Goal: Task Accomplishment & Management: Manage account settings

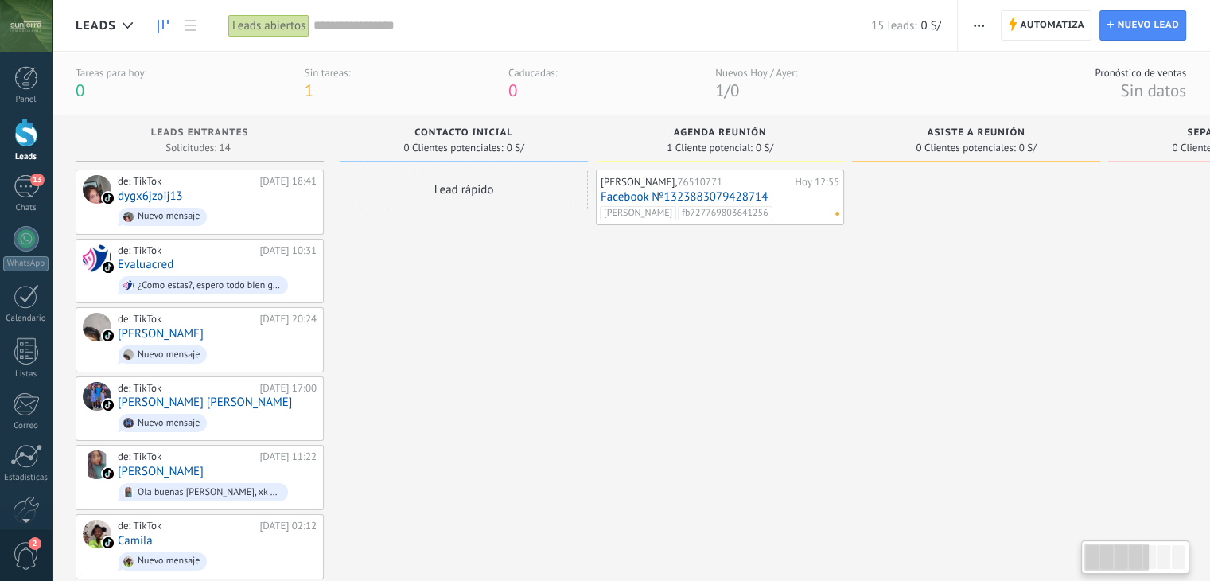
click at [16, 150] on link "Leads" at bounding box center [26, 140] width 52 height 45
